Goal: Browse casually

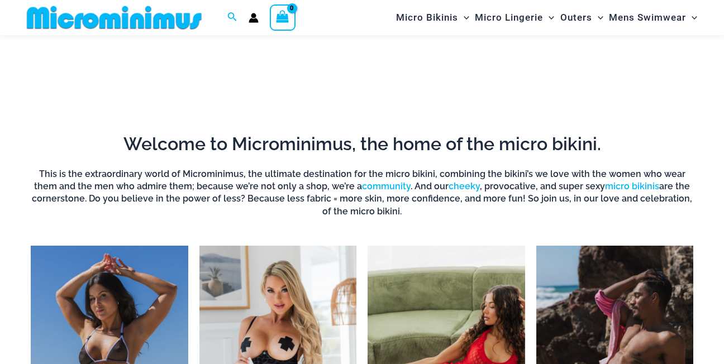
scroll to position [56, 0]
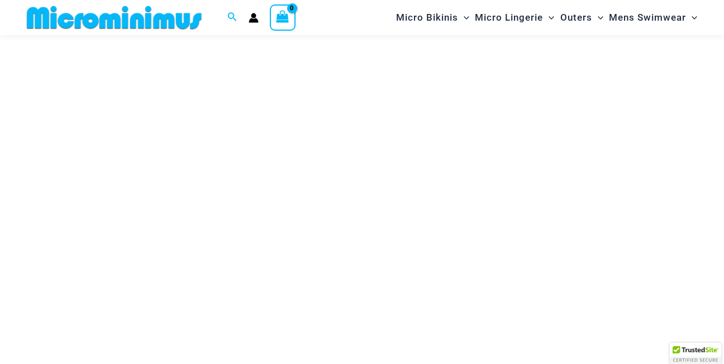
type input "**********"
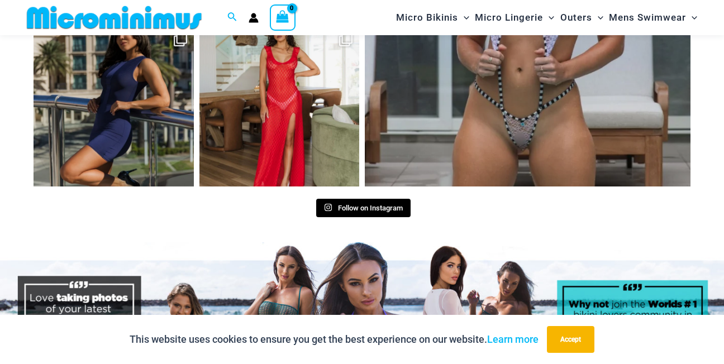
scroll to position [4754, 0]
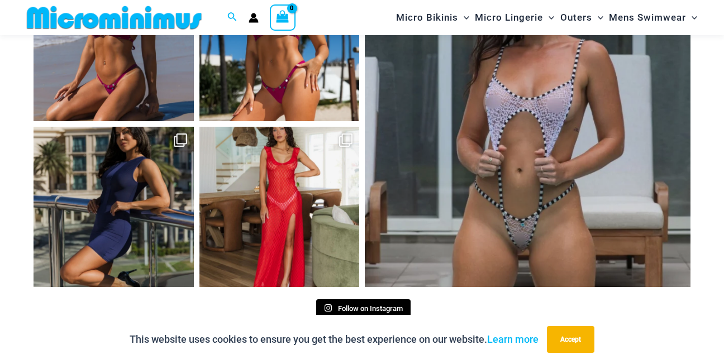
drag, startPoint x: 0, startPoint y: 0, endPoint x: 731, endPoint y: 334, distance: 804.2
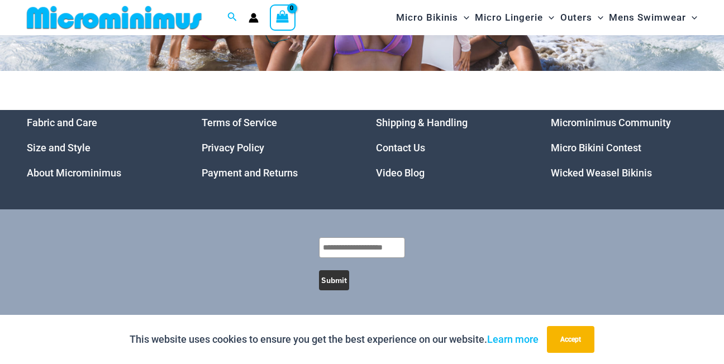
scroll to position [5129, 0]
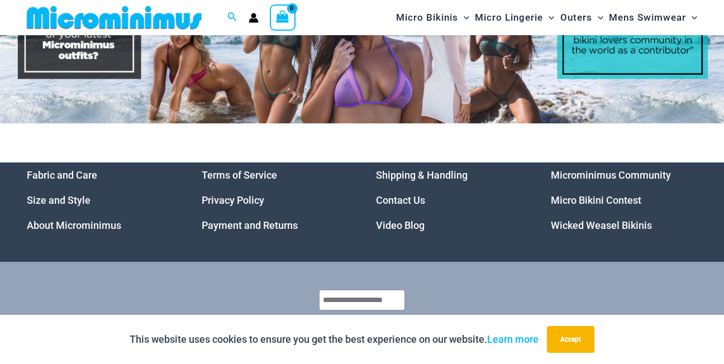
click at [589, 203] on link "Micro Bikini Contest" at bounding box center [596, 200] width 91 height 12
